Goal: Obtain resource: Download file/media

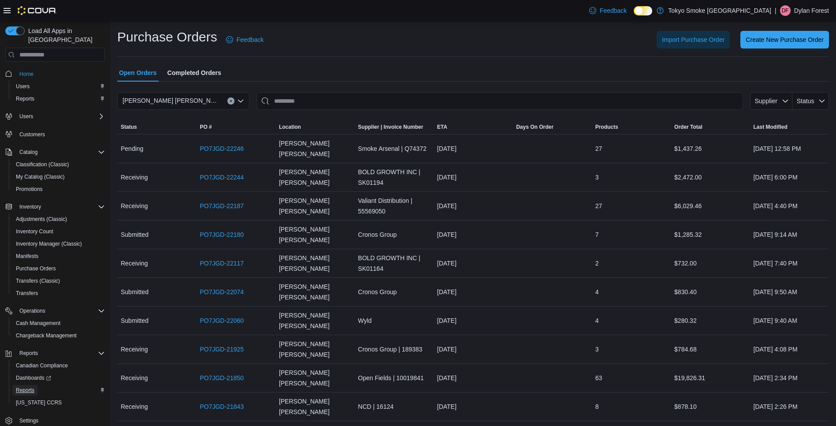
click at [37, 385] on link "Reports" at bounding box center [25, 390] width 26 height 11
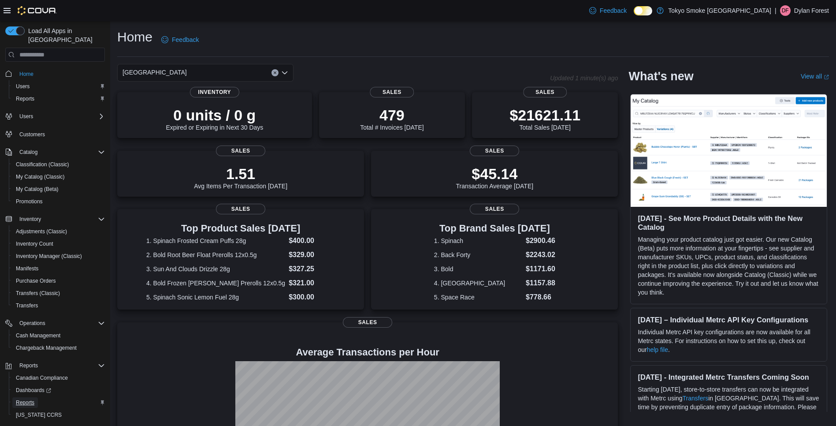
click at [32, 399] on span "Reports" at bounding box center [25, 402] width 19 height 7
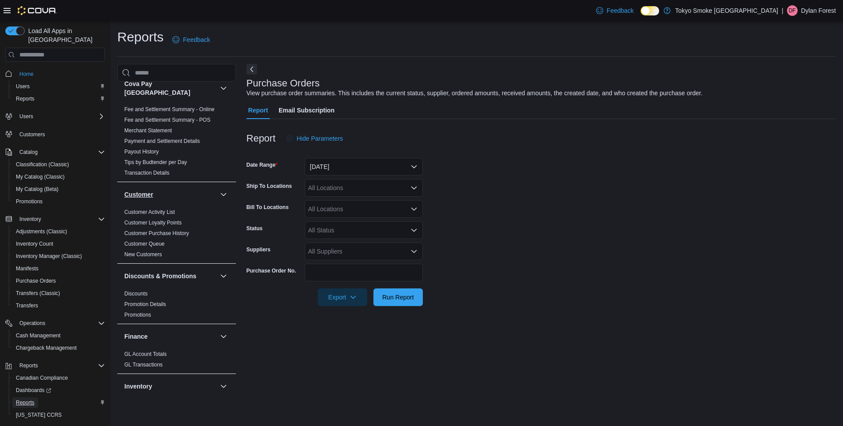
scroll to position [264, 0]
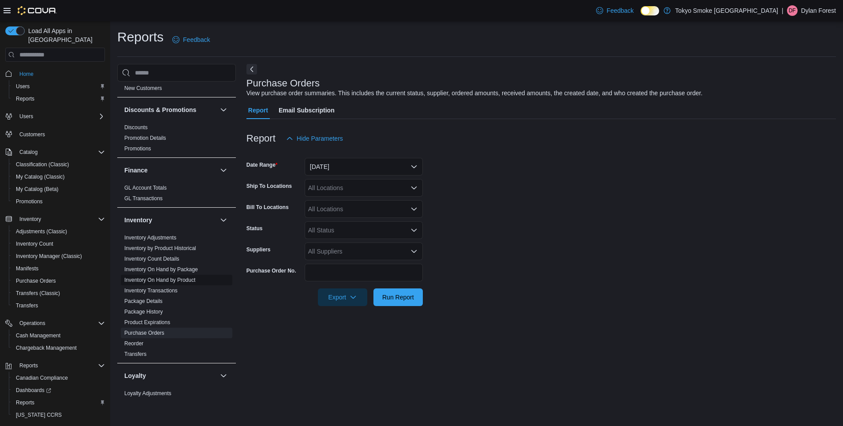
click at [185, 277] on link "Inventory On Hand by Product" at bounding box center [159, 280] width 71 height 6
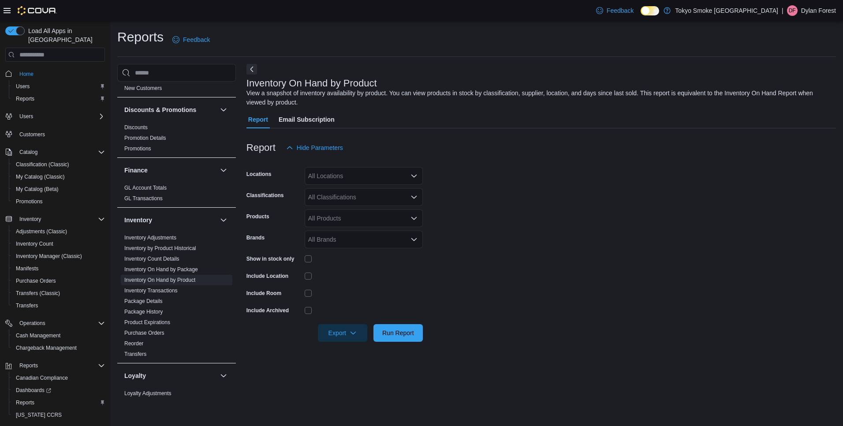
click at [345, 178] on div "All Locations" at bounding box center [364, 176] width 118 height 18
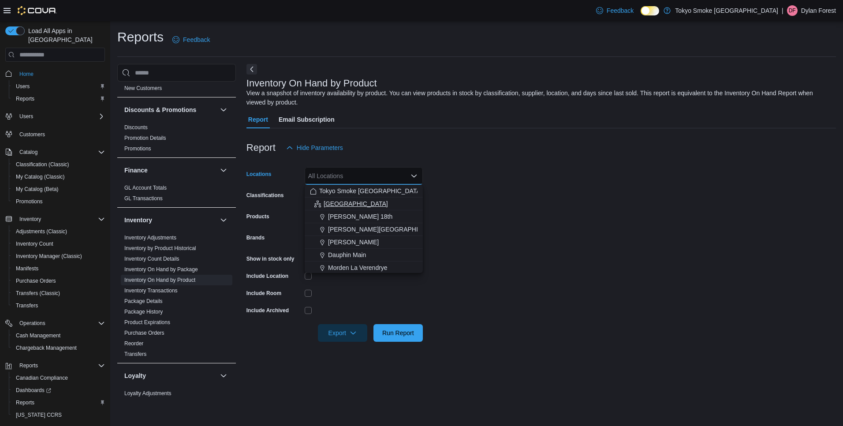
click at [342, 204] on span "[GEOGRAPHIC_DATA]" at bounding box center [355, 203] width 64 height 9
click at [554, 217] on form "Locations [GEOGRAPHIC_DATA] Combo box. Selected. [GEOGRAPHIC_DATA]. Press Backs…" at bounding box center [540, 248] width 589 height 185
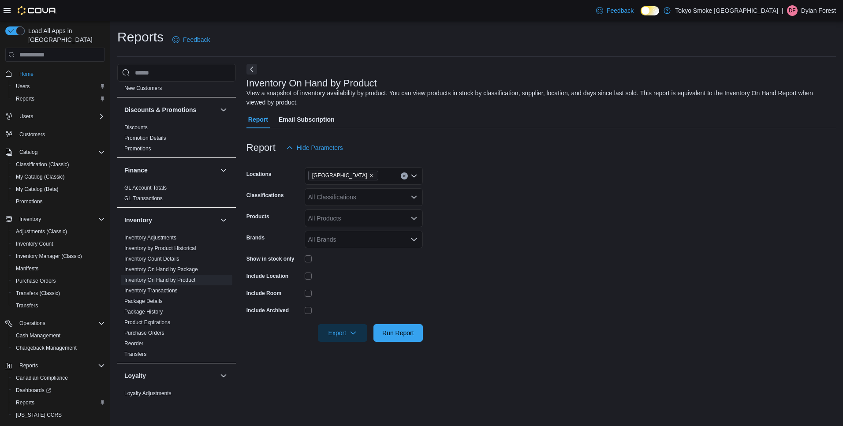
click at [358, 199] on div "All Classifications" at bounding box center [364, 197] width 118 height 18
type input "***"
click at [353, 223] on span "Non-Consignment [MEDICAL_DATA]" at bounding box center [378, 224] width 101 height 9
drag, startPoint x: 593, startPoint y: 224, endPoint x: 382, endPoint y: 229, distance: 211.1
click at [593, 224] on form "Locations [GEOGRAPHIC_DATA] Classifications Non-Consignment [MEDICAL_DATA] Prod…" at bounding box center [540, 248] width 589 height 185
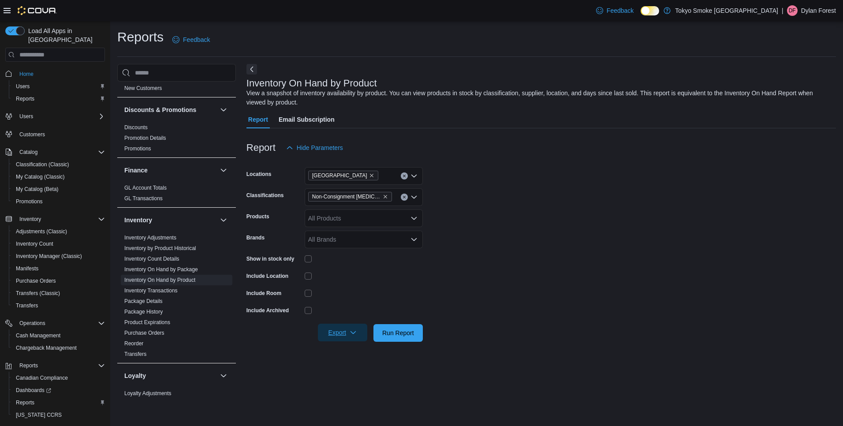
click at [347, 331] on span "Export" at bounding box center [342, 332] width 39 height 18
click at [341, 348] on span "Export to Excel" at bounding box center [344, 350] width 40 height 7
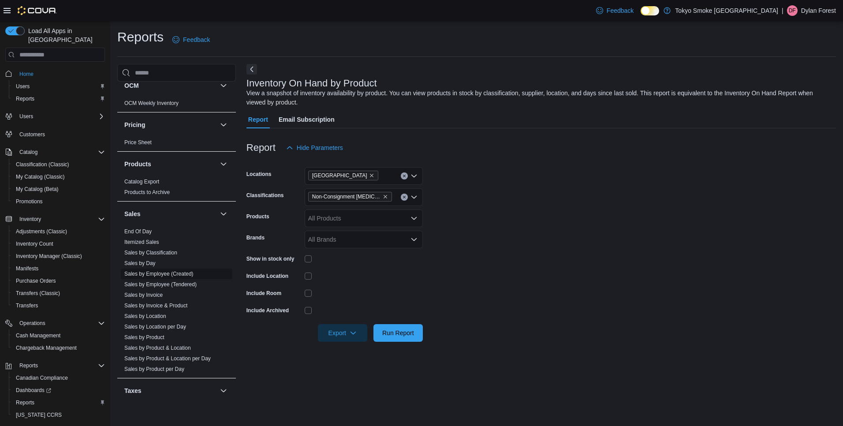
scroll to position [617, 0]
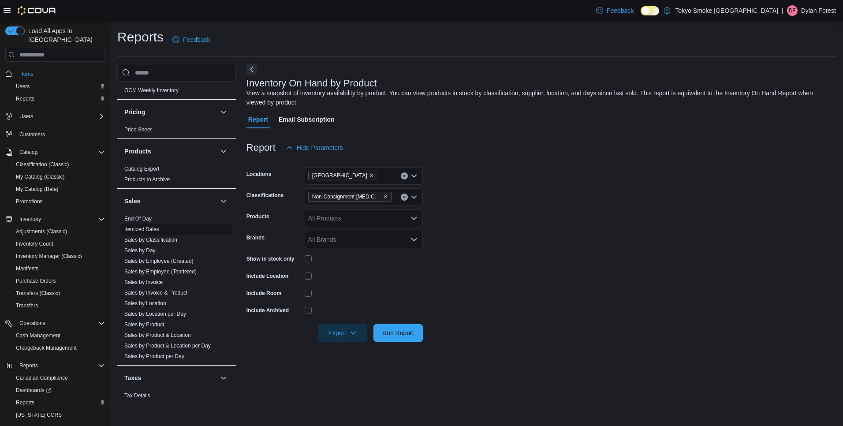
click at [151, 226] on link "Itemized Sales" at bounding box center [141, 229] width 35 height 6
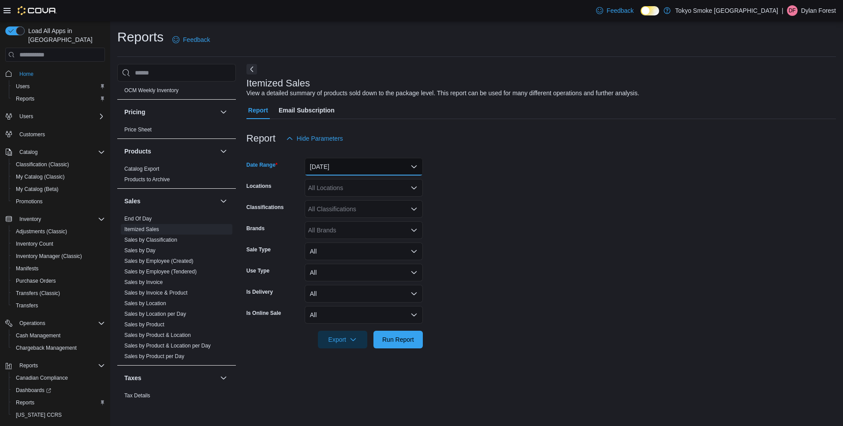
click at [337, 169] on button "[DATE]" at bounding box center [364, 167] width 118 height 18
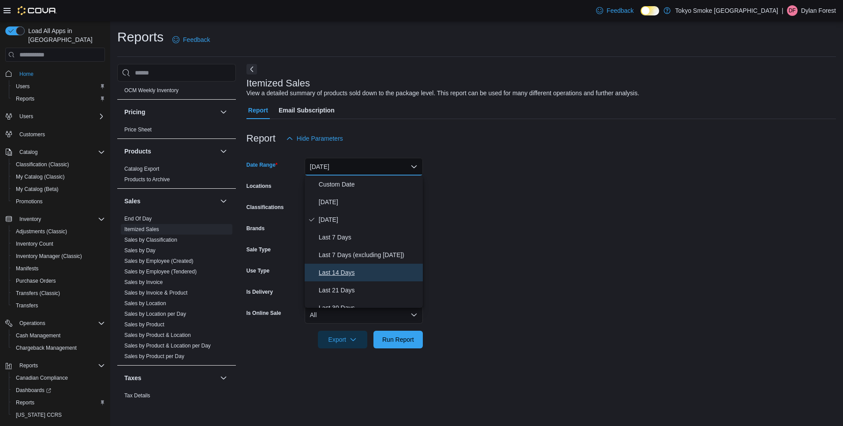
click at [351, 275] on span "Last 14 Days" at bounding box center [369, 272] width 100 height 11
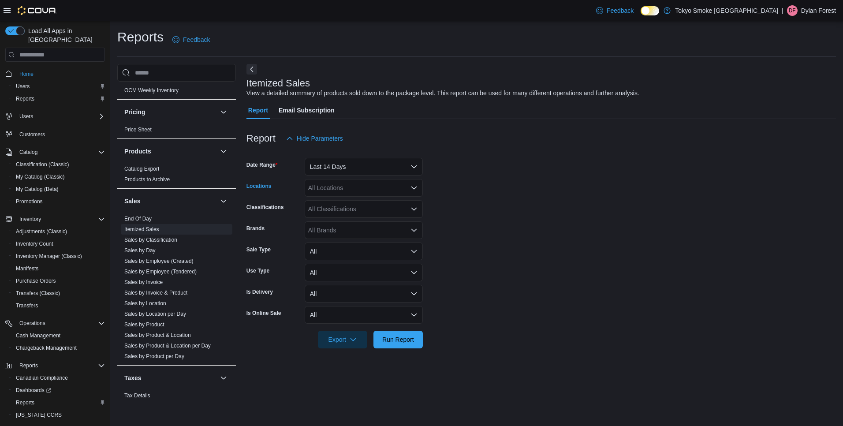
click at [341, 190] on div "All Locations" at bounding box center [364, 188] width 118 height 18
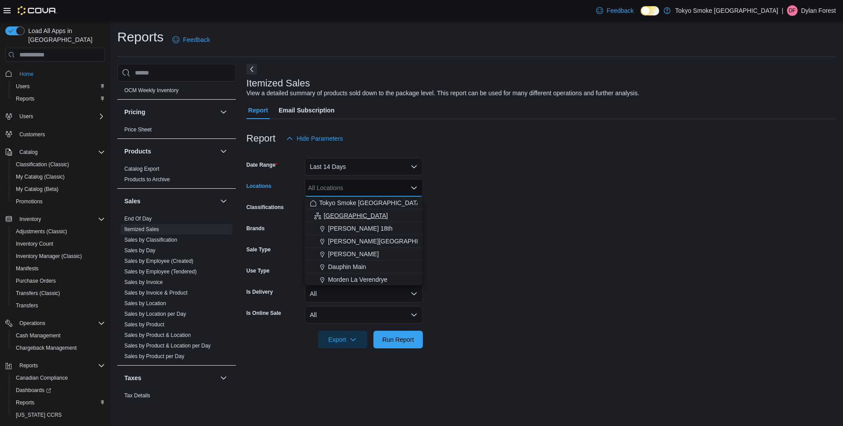
click at [339, 209] on button "[GEOGRAPHIC_DATA]" at bounding box center [364, 215] width 118 height 13
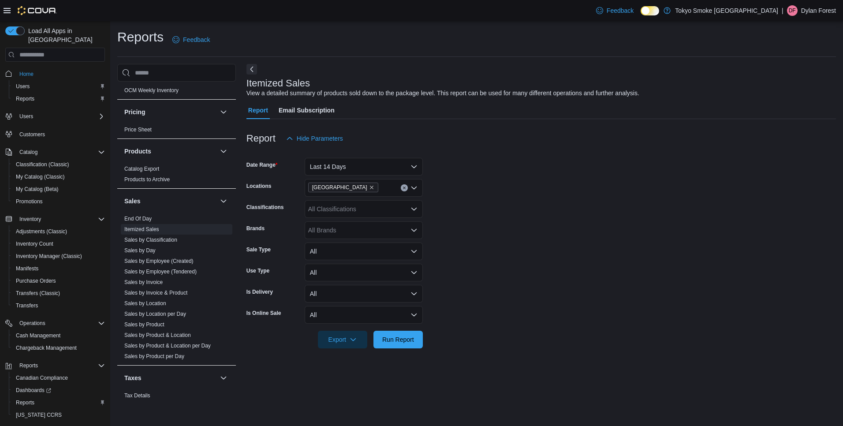
click at [508, 204] on form "Date Range Last 14 Days Locations [GEOGRAPHIC_DATA] Classifications All Classif…" at bounding box center [540, 247] width 589 height 201
click at [334, 208] on div "All Classifications" at bounding box center [364, 209] width 118 height 18
type input "***"
click at [356, 240] on span "Non-Consignment [MEDICAL_DATA]" at bounding box center [378, 236] width 101 height 9
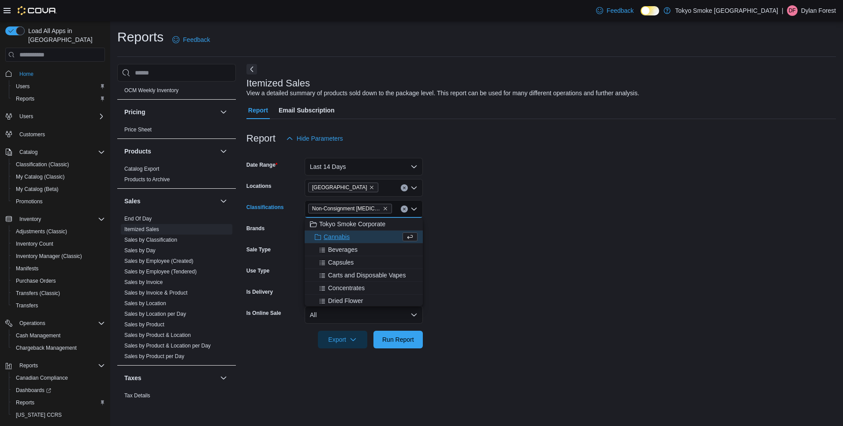
click at [578, 214] on form "Date Range Last 14 Days Locations [GEOGRAPHIC_DATA] Classifications Non-Consign…" at bounding box center [540, 247] width 589 height 201
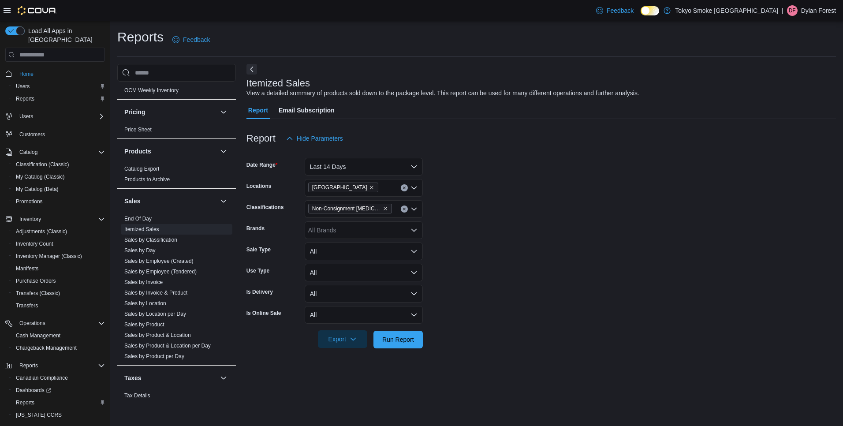
click at [353, 339] on icon "button" at bounding box center [352, 338] width 7 height 7
click at [348, 354] on span "Export to Excel" at bounding box center [344, 356] width 40 height 7
